Goal: Find specific page/section: Find specific page/section

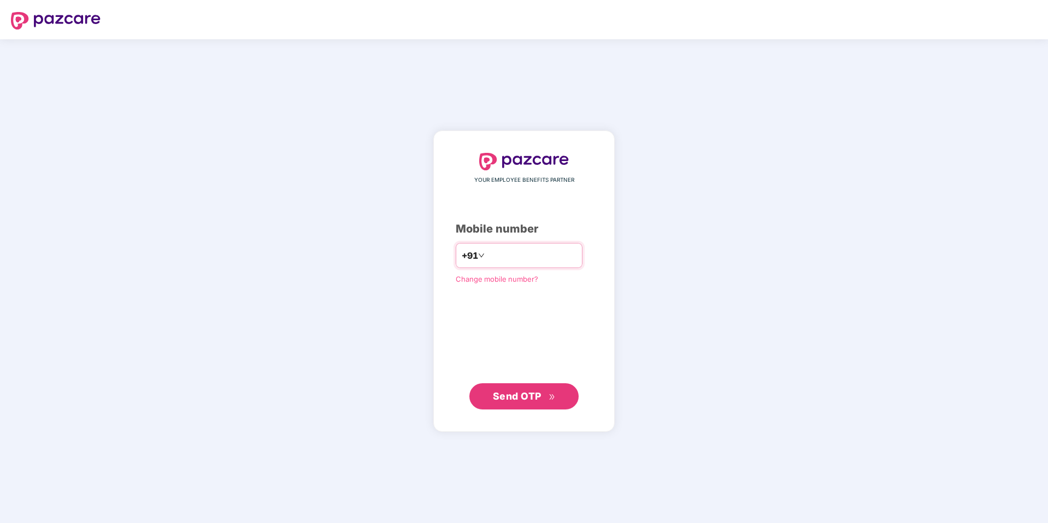
click at [487, 257] on input "*********" at bounding box center [532, 255] width 90 height 17
type input "**********"
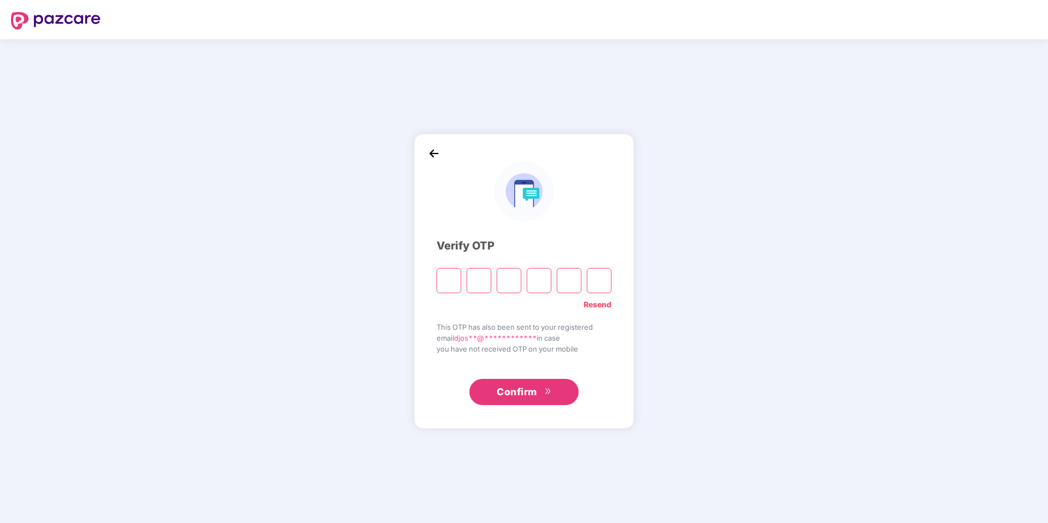
type input "*"
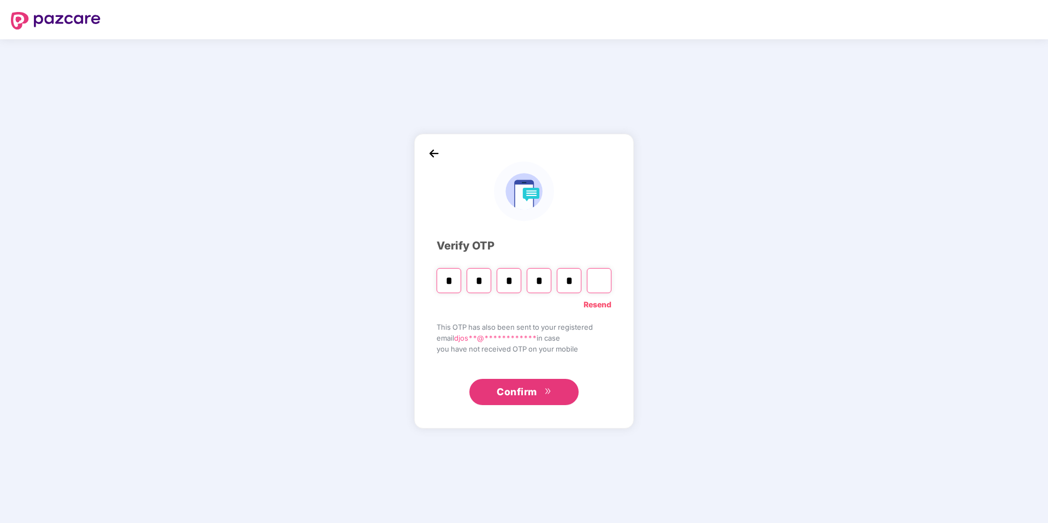
type input "*"
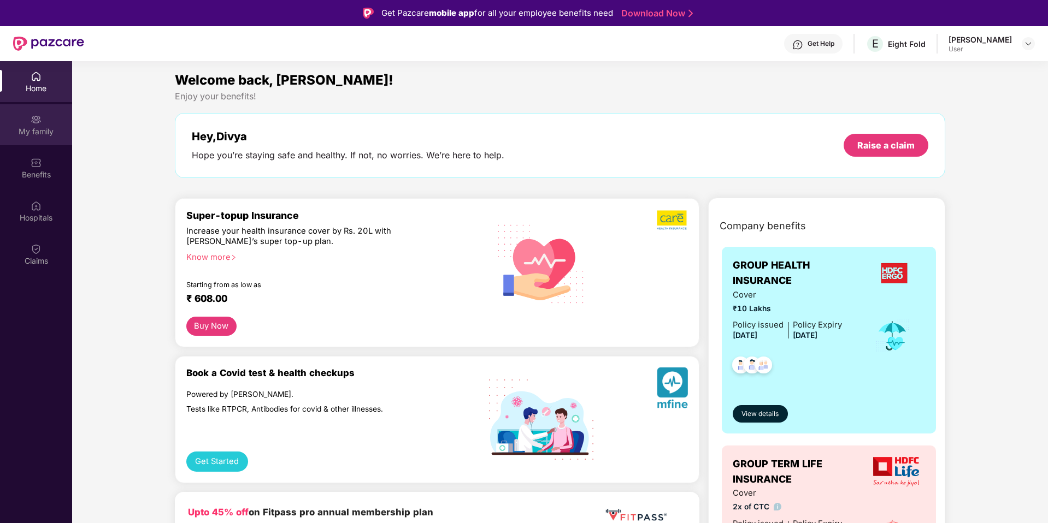
click at [25, 122] on div "My family" at bounding box center [36, 124] width 72 height 41
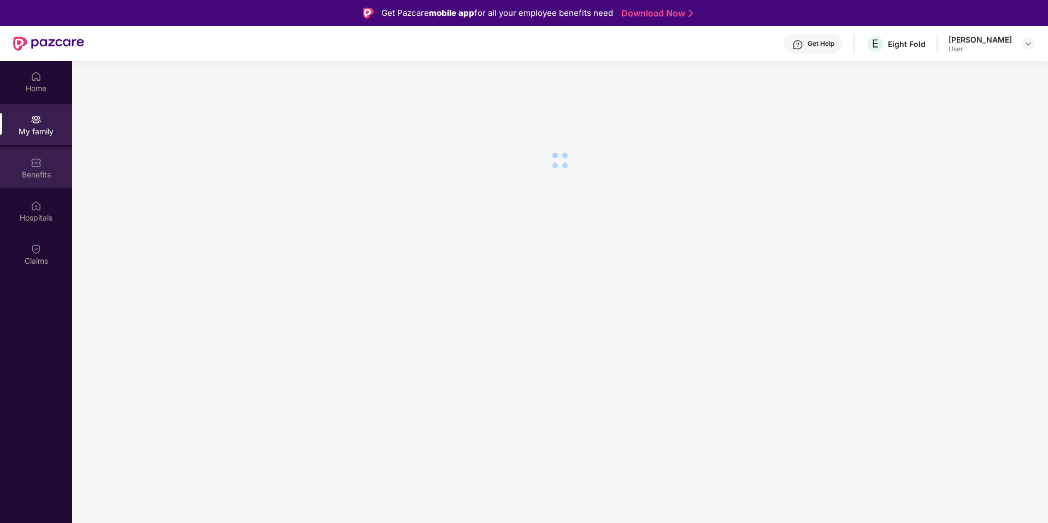
click at [43, 170] on div "Benefits" at bounding box center [36, 174] width 72 height 11
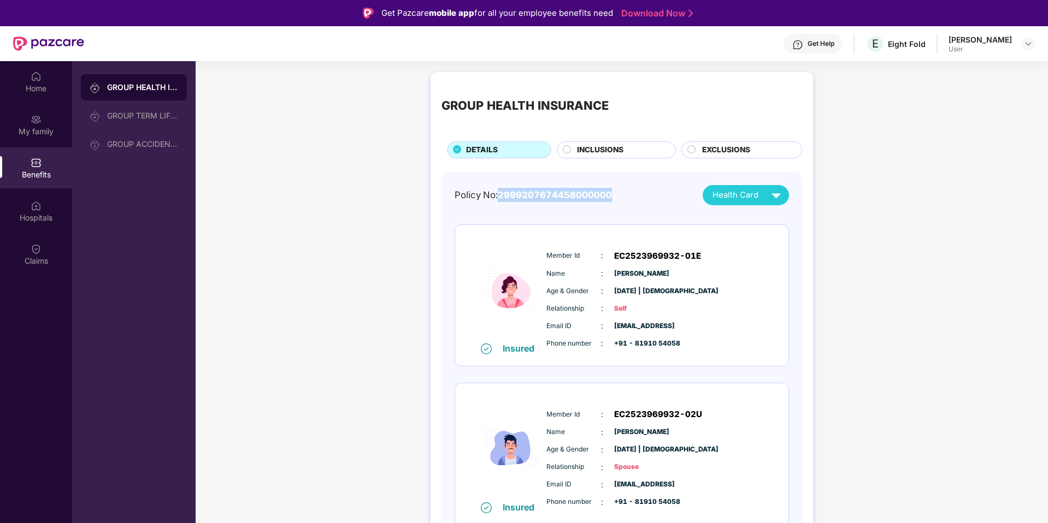
drag, startPoint x: 500, startPoint y: 196, endPoint x: 629, endPoint y: 192, distance: 129.6
click at [629, 192] on div "Policy No: 2999207674458000000 Health Card" at bounding box center [622, 195] width 334 height 20
click at [585, 102] on div "GROUP HEALTH INSURANCE" at bounding box center [524, 105] width 167 height 19
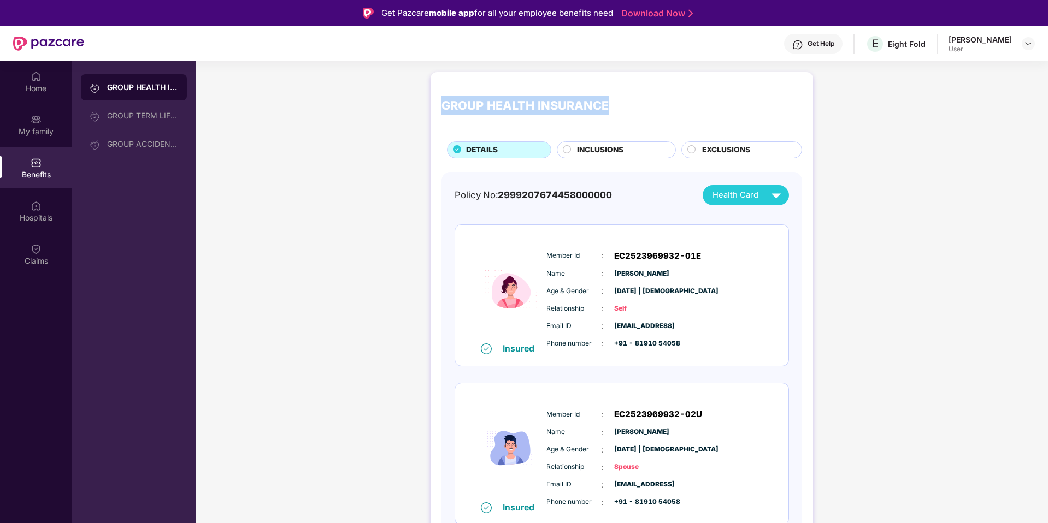
copy div "GROUP HEALTH INSURANCE"
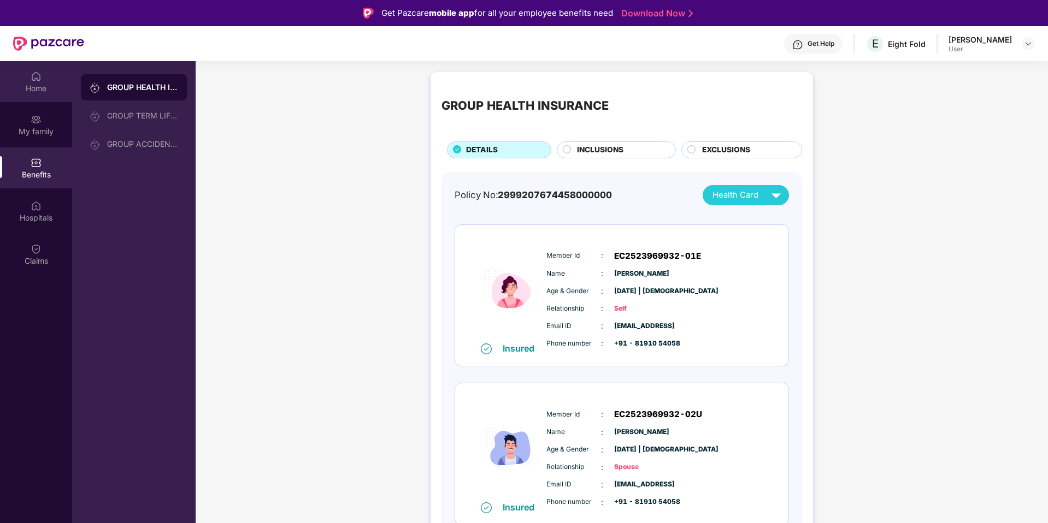
click at [37, 86] on div "Home" at bounding box center [36, 88] width 72 height 11
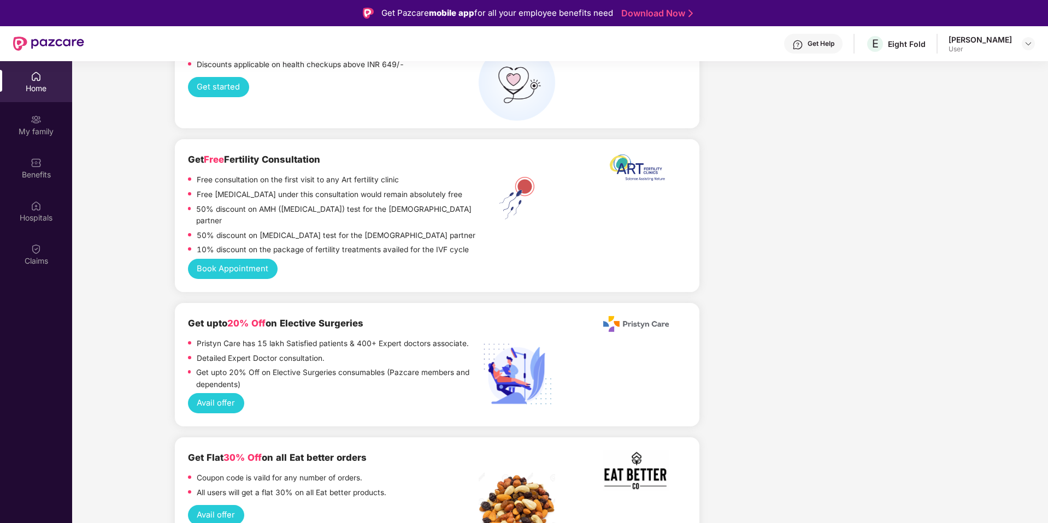
scroll to position [2586, 0]
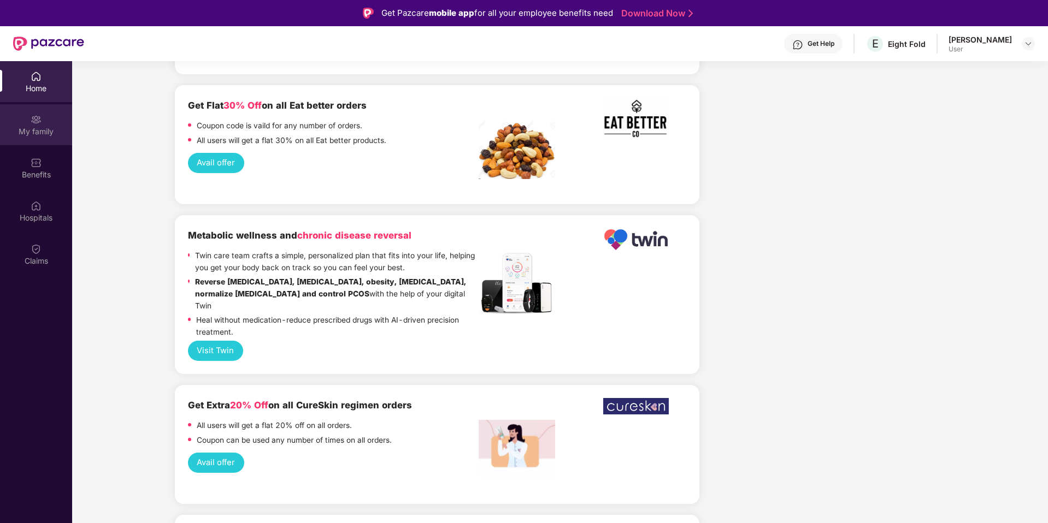
click at [30, 126] on div "My family" at bounding box center [36, 131] width 72 height 11
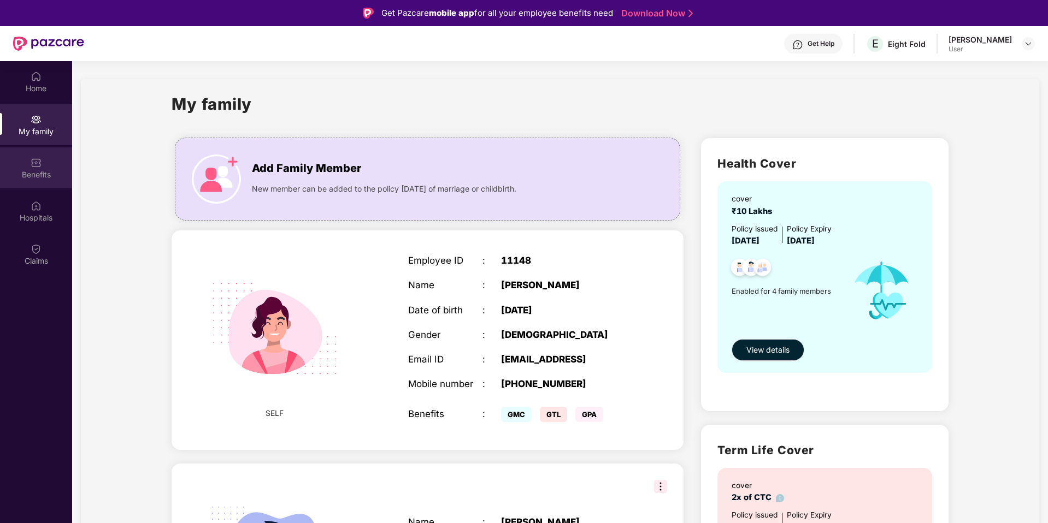
click at [27, 174] on div "Benefits" at bounding box center [36, 174] width 72 height 11
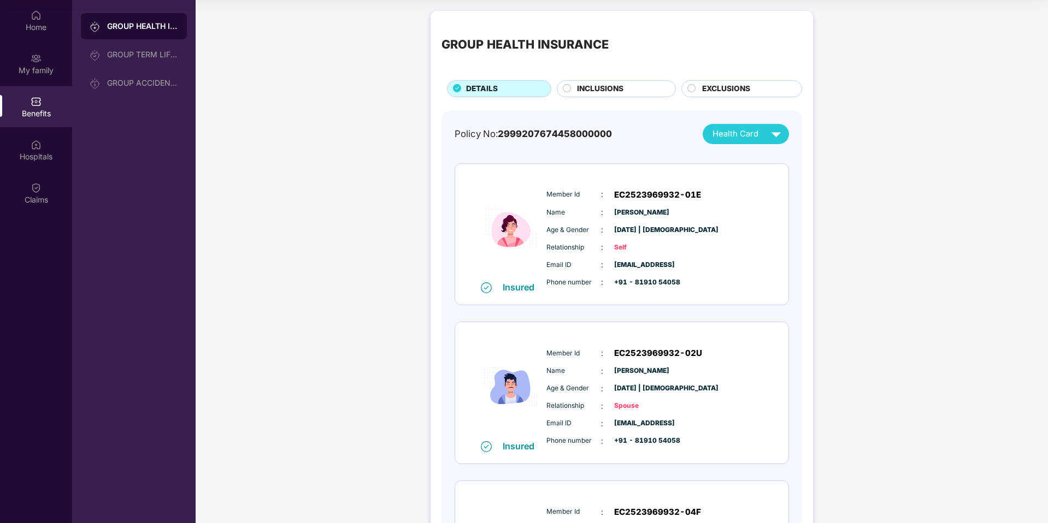
scroll to position [326, 0]
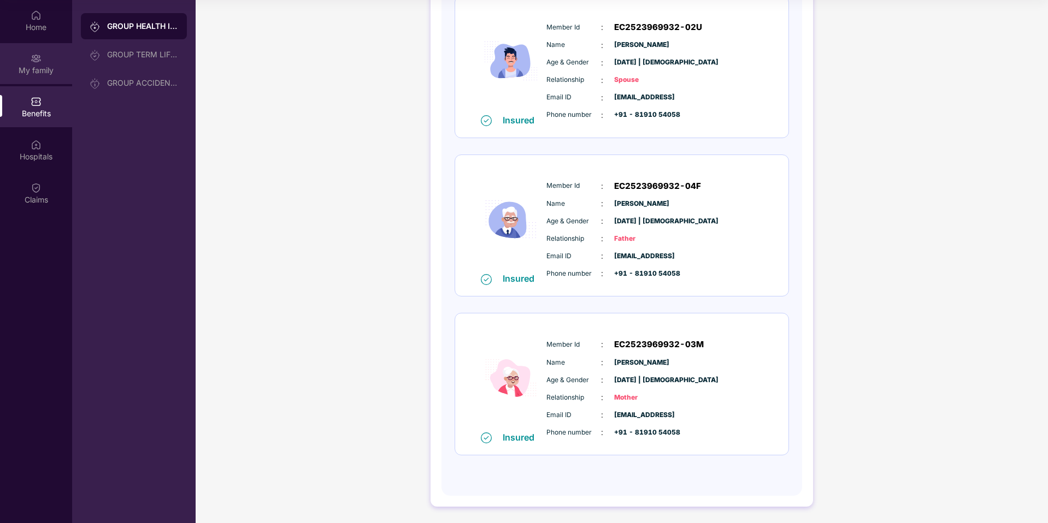
click at [32, 63] on div "My family" at bounding box center [36, 63] width 72 height 41
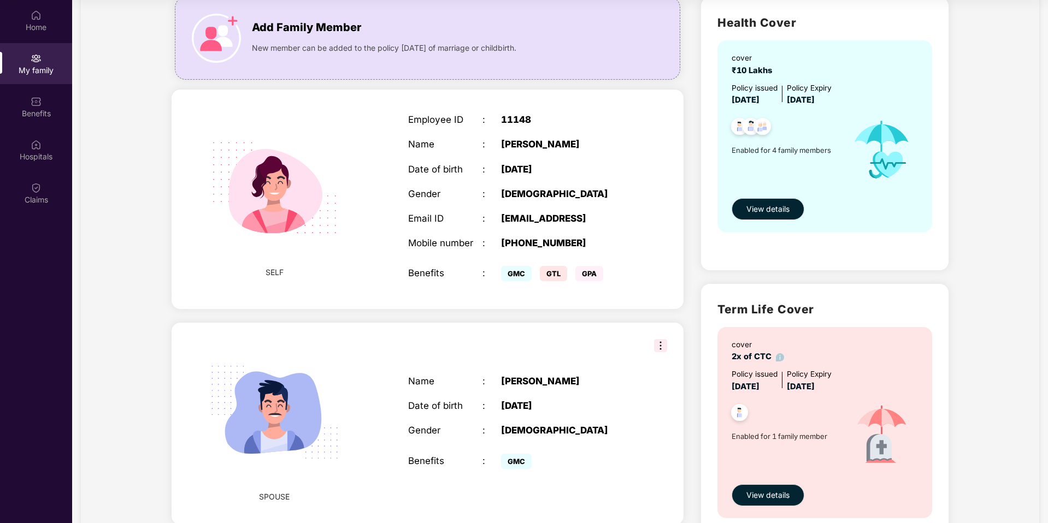
scroll to position [0, 0]
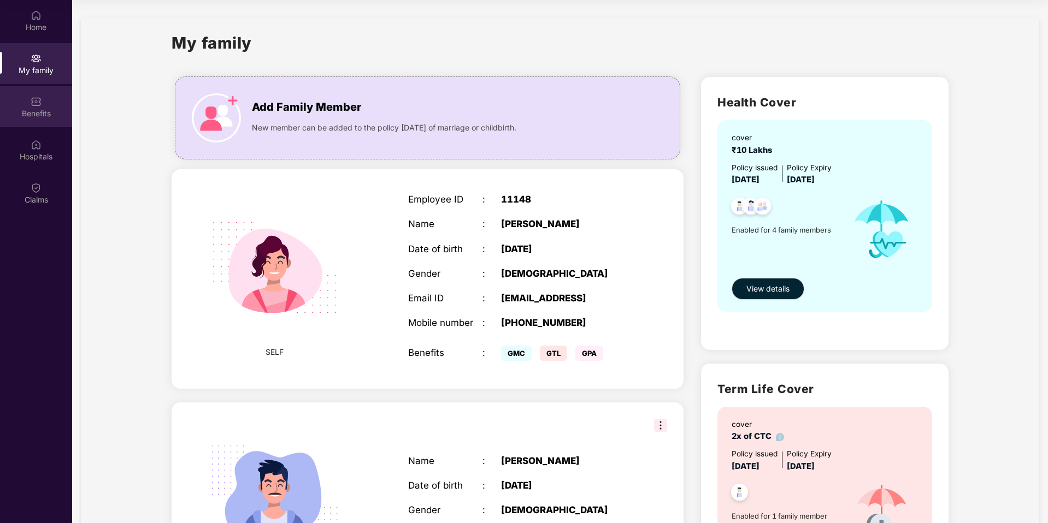
click at [44, 109] on div "Benefits" at bounding box center [36, 113] width 72 height 11
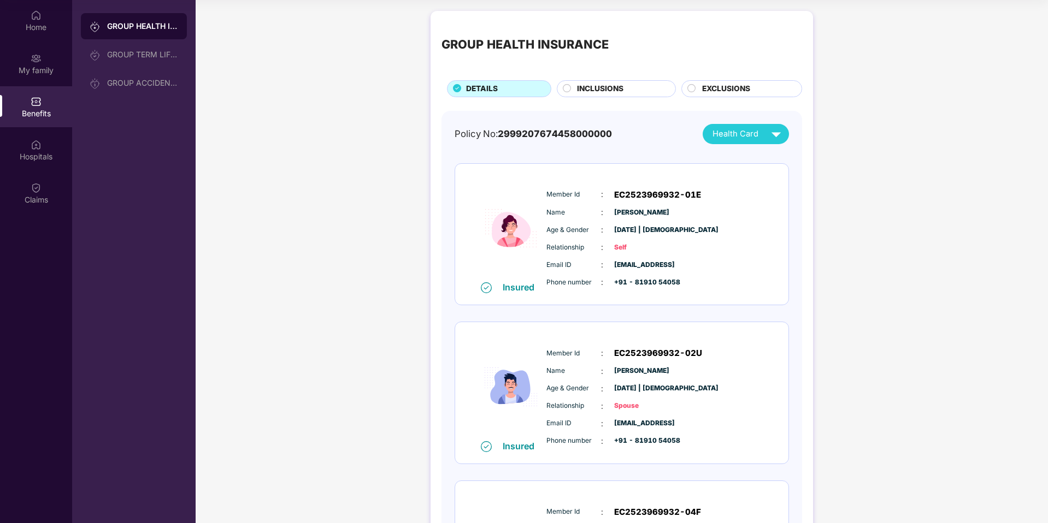
click at [755, 137] on span "Health Card" at bounding box center [735, 134] width 46 height 13
click at [748, 157] on div "[PERSON_NAME]" at bounding box center [736, 159] width 72 height 12
